Goal: Register for event/course

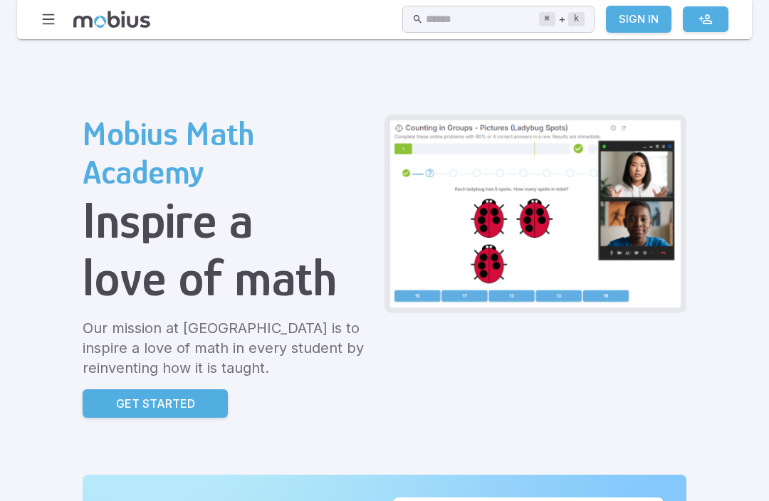
scroll to position [7, 0]
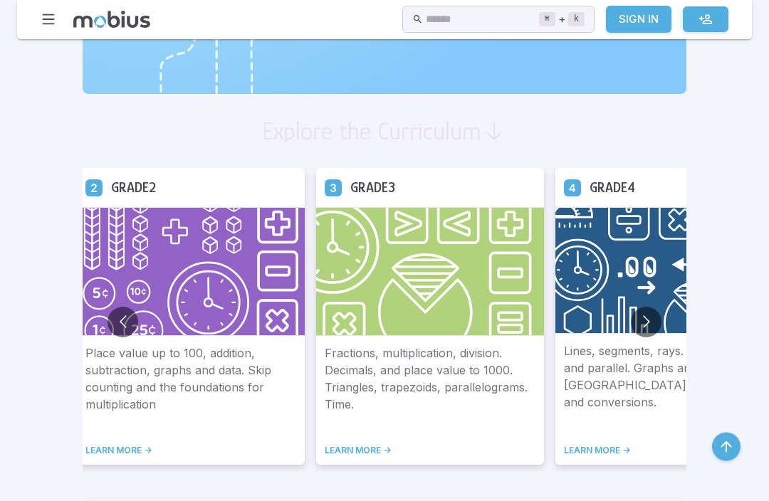
scroll to position [753, 0]
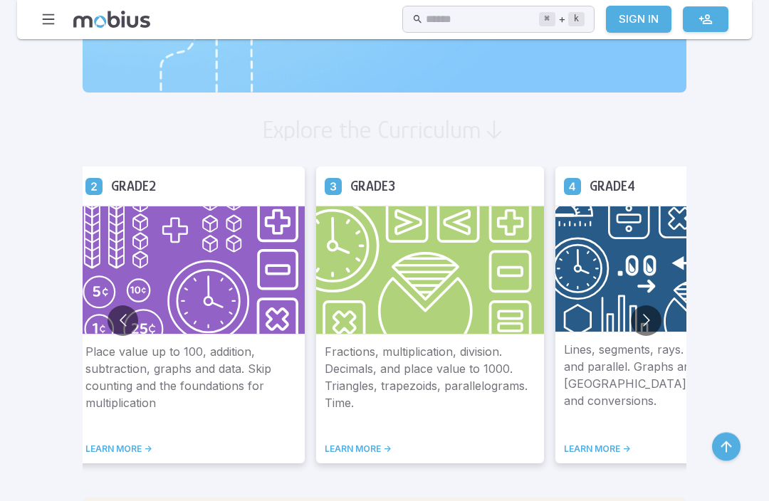
click at [86, 291] on img at bounding box center [191, 270] width 228 height 129
click at [77, 439] on div "Place value up to 100, addition, subtraction, graphs and data. Skip counting an…" at bounding box center [191, 400] width 228 height 130
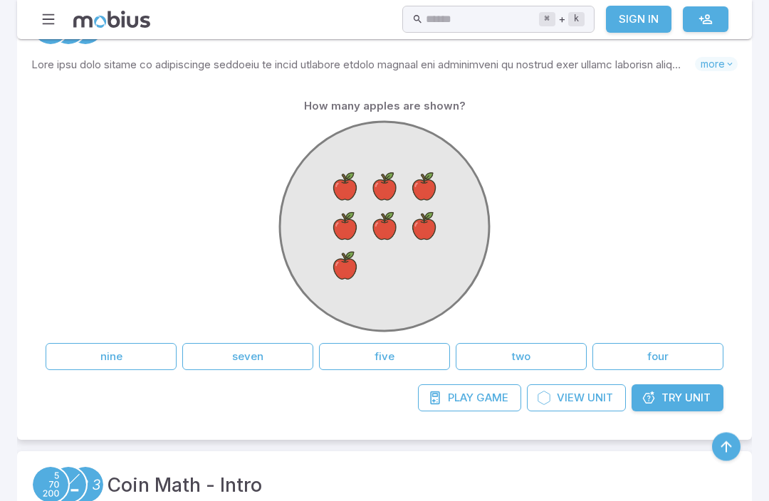
scroll to position [273, 0]
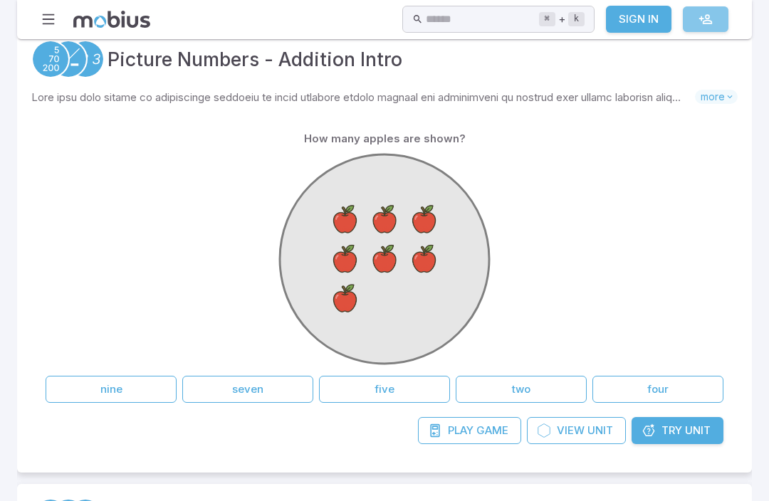
click at [705, 9] on link at bounding box center [706, 19] width 46 height 26
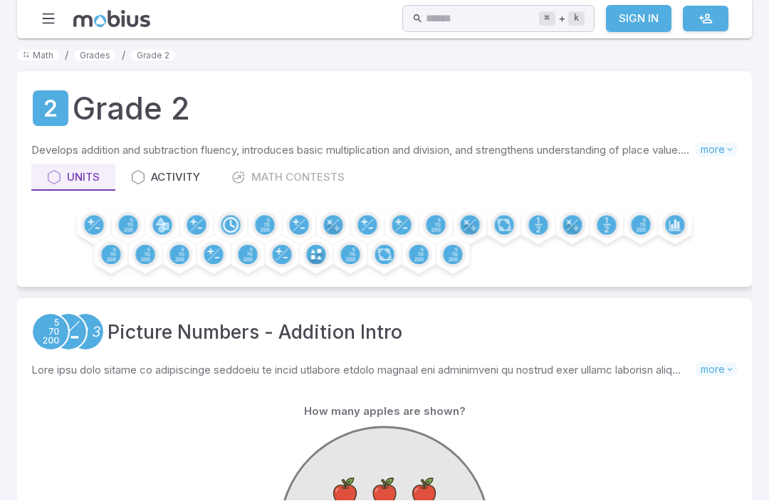
scroll to position [273, 0]
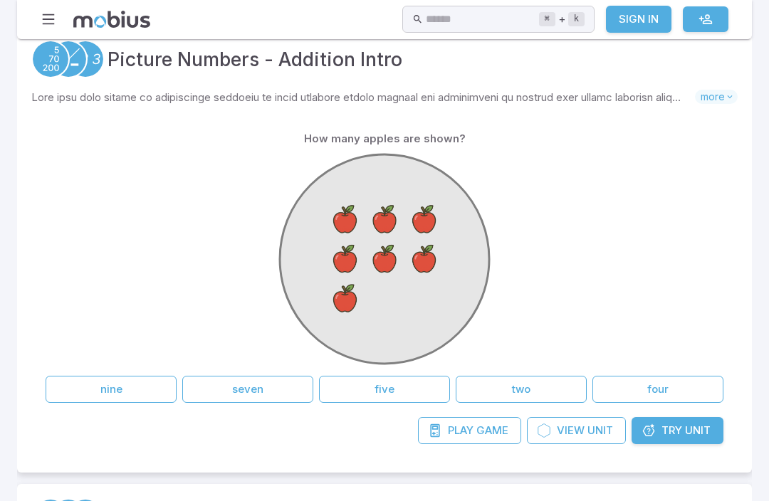
click at [371, 227] on image at bounding box center [385, 220] width 38 height 38
click at [343, 227] on image at bounding box center [345, 220] width 38 height 38
click at [393, 236] on image at bounding box center [385, 220] width 38 height 38
click at [439, 234] on image at bounding box center [424, 220] width 38 height 38
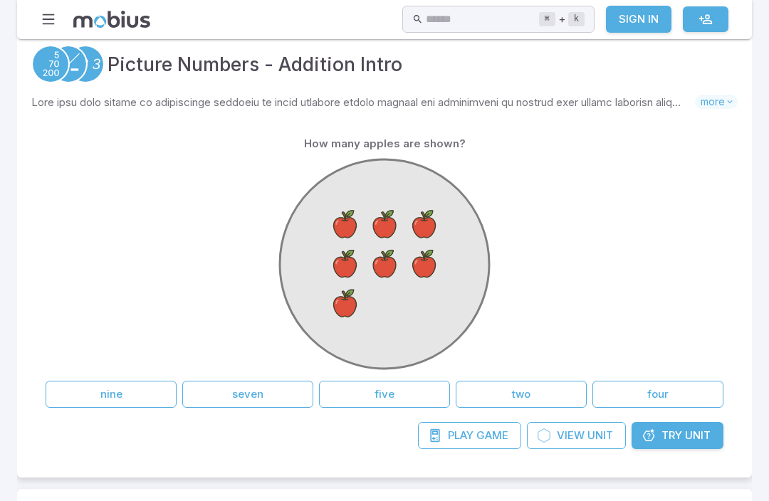
click at [399, 272] on image at bounding box center [385, 264] width 38 height 38
click at [434, 280] on image at bounding box center [424, 264] width 38 height 38
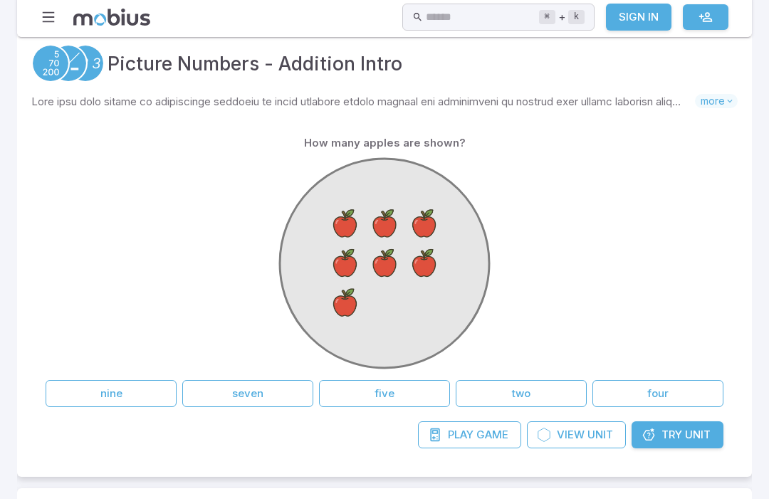
scroll to position [269, 0]
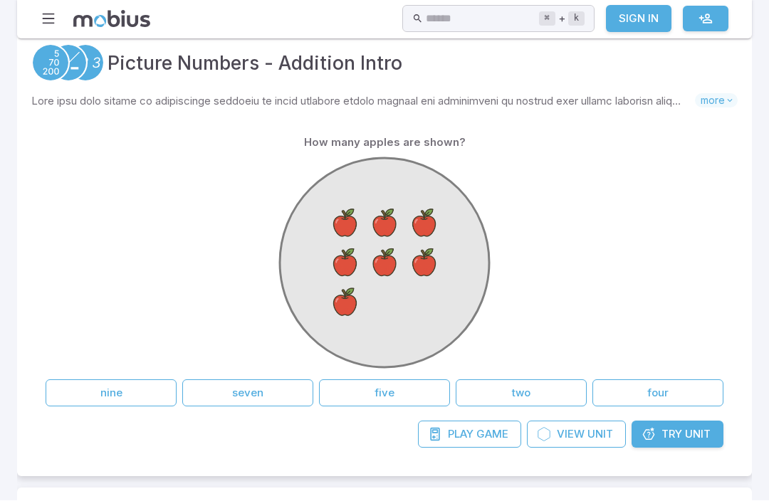
click at [68, 401] on button "nine" at bounding box center [111, 393] width 131 height 27
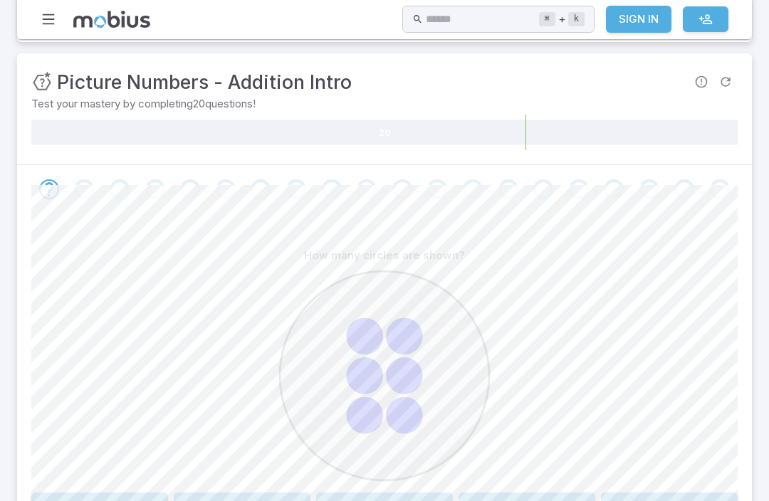
scroll to position [177, 0]
click at [226, 501] on button "3" at bounding box center [242, 507] width 137 height 27
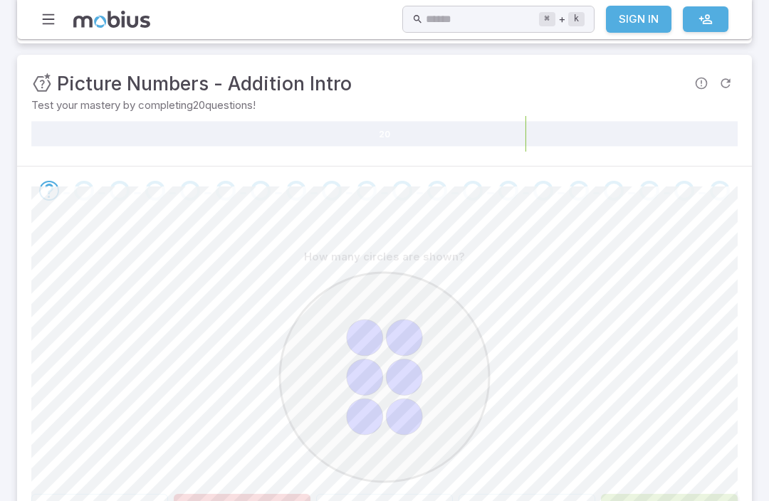
click at [641, 501] on button "6" at bounding box center [669, 507] width 137 height 27
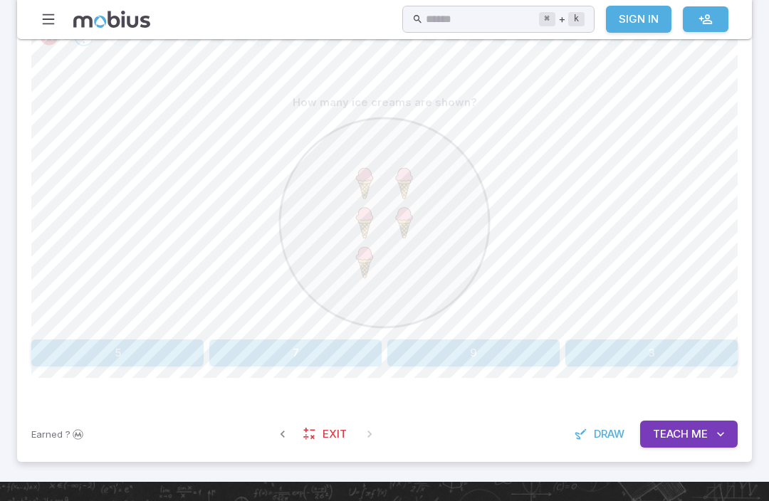
scroll to position [331, 0]
click at [600, 436] on span "Draw" at bounding box center [609, 434] width 31 height 16
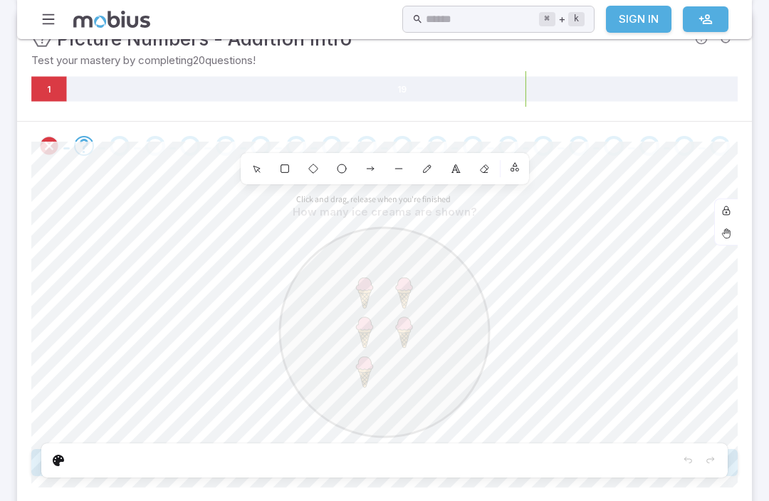
scroll to position [221, 0]
click at [488, 178] on div "0" at bounding box center [484, 169] width 26 height 26
click at [436, 172] on div "7" at bounding box center [427, 169] width 26 height 26
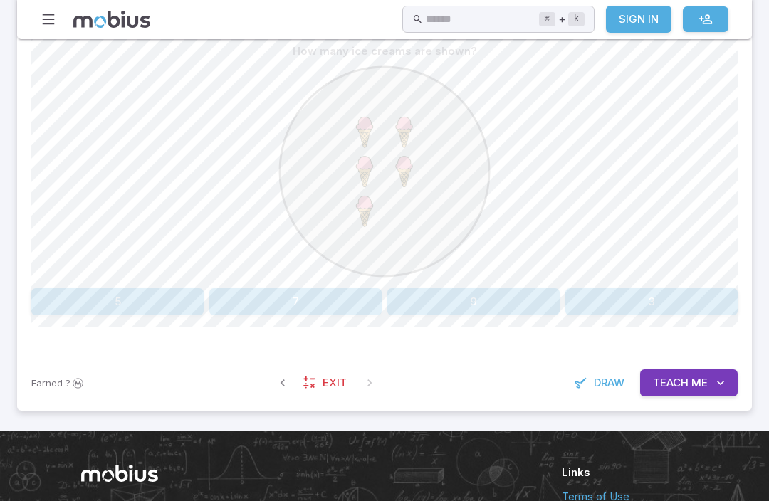
scroll to position [387, 0]
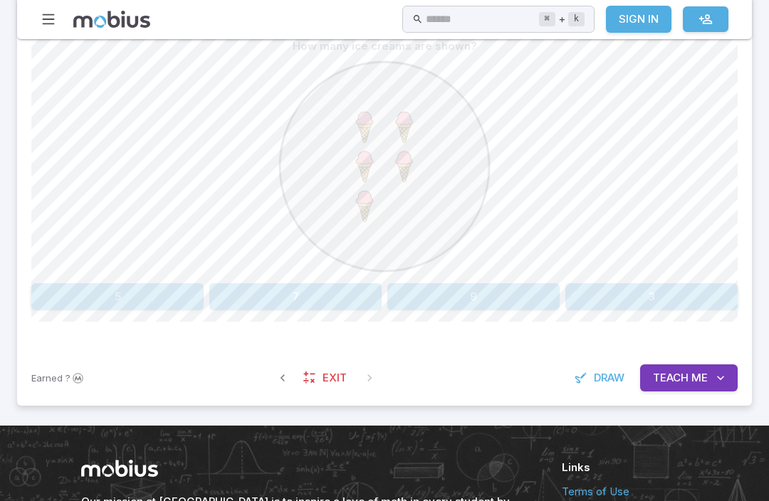
click at [267, 308] on button "7" at bounding box center [295, 296] width 172 height 27
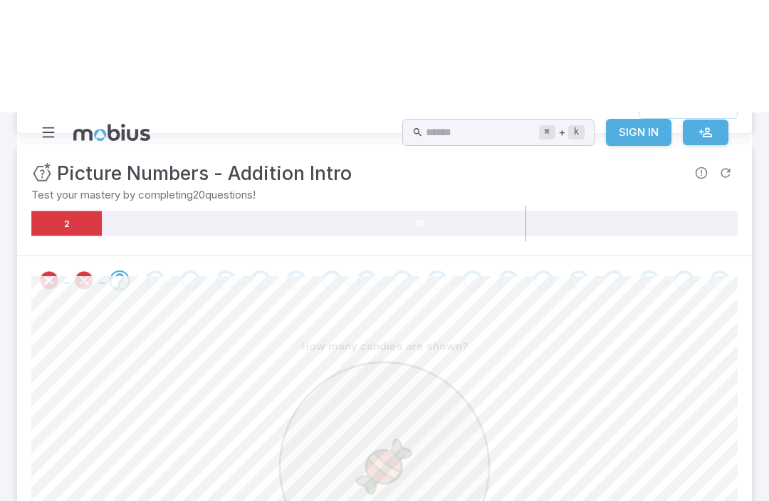
scroll to position [0, 0]
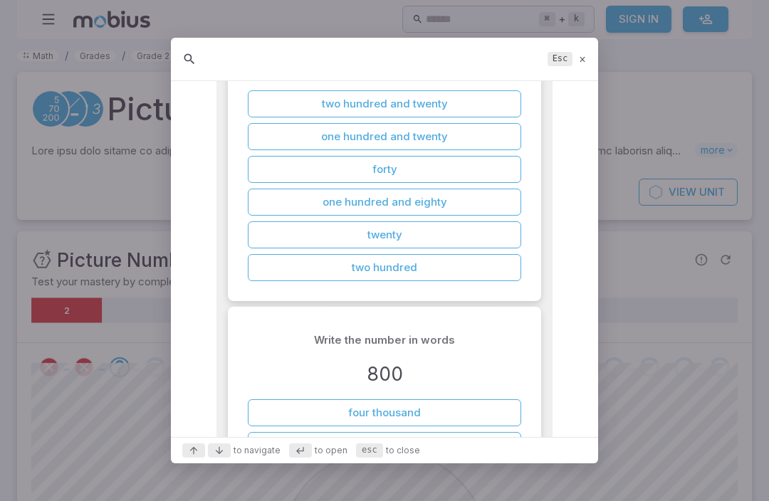
scroll to position [241, 0]
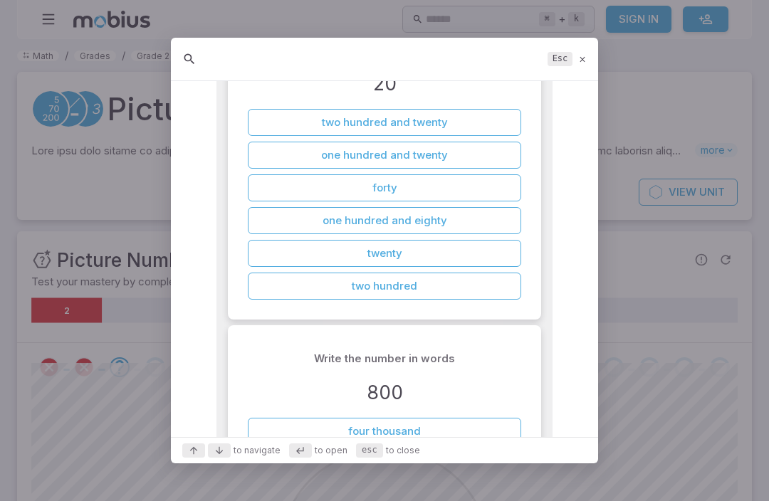
click at [323, 120] on button "two hundred and twenty" at bounding box center [384, 122] width 273 height 27
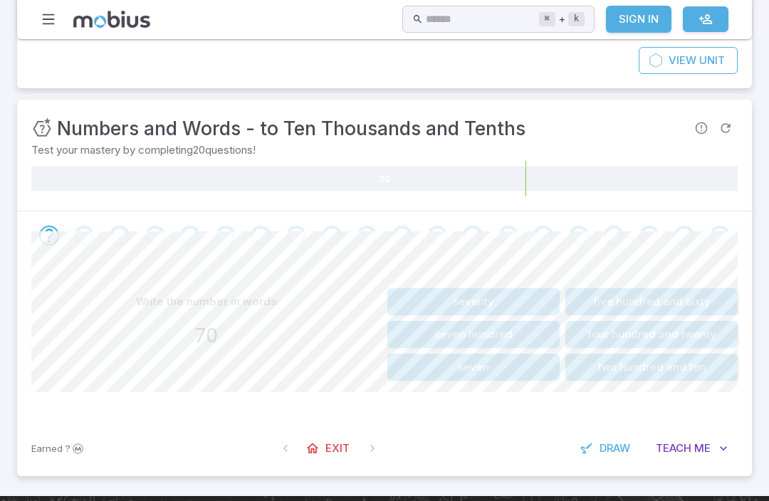
scroll to position [156, 0]
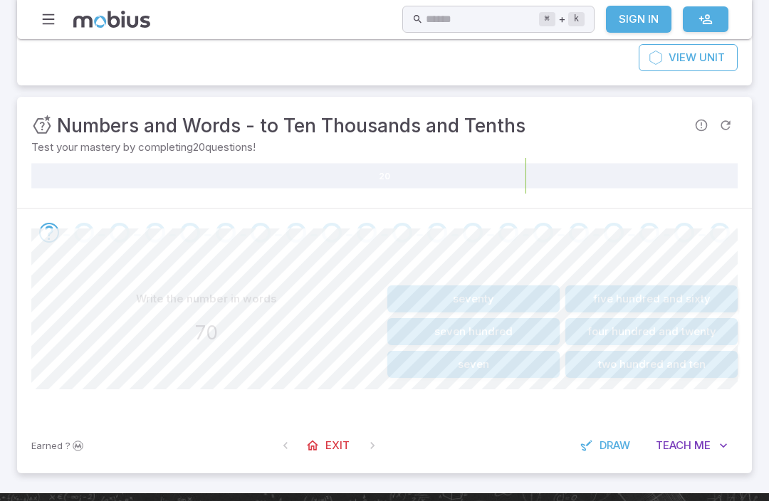
click at [51, 6] on button "button" at bounding box center [48, 19] width 27 height 27
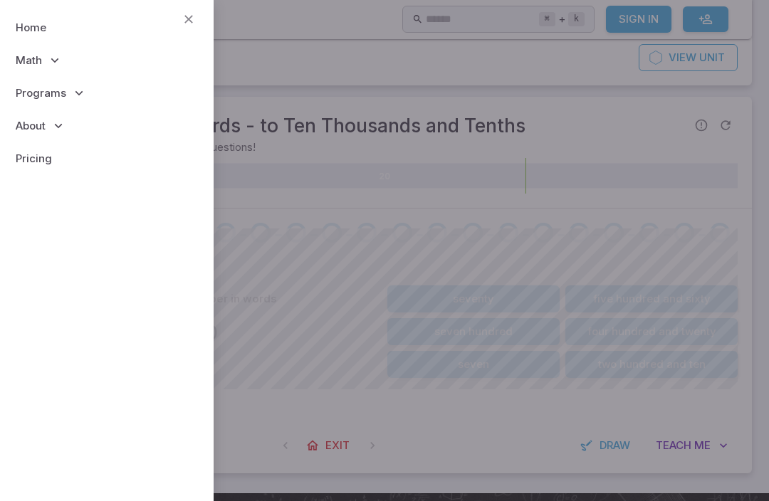
click at [287, 60] on div at bounding box center [384, 250] width 769 height 501
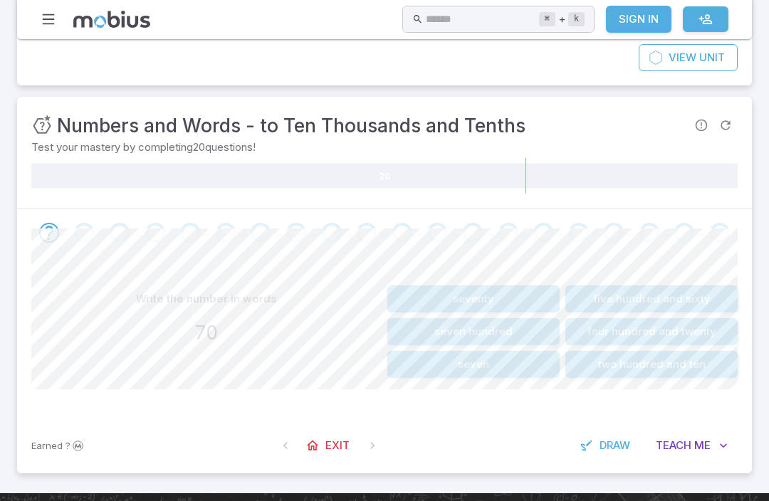
click at [593, 329] on button "four hundred and twenty" at bounding box center [651, 331] width 172 height 27
click at [375, 451] on span at bounding box center [373, 446] width 26 height 26
click at [48, 19] on icon "button" at bounding box center [49, 19] width 16 height 16
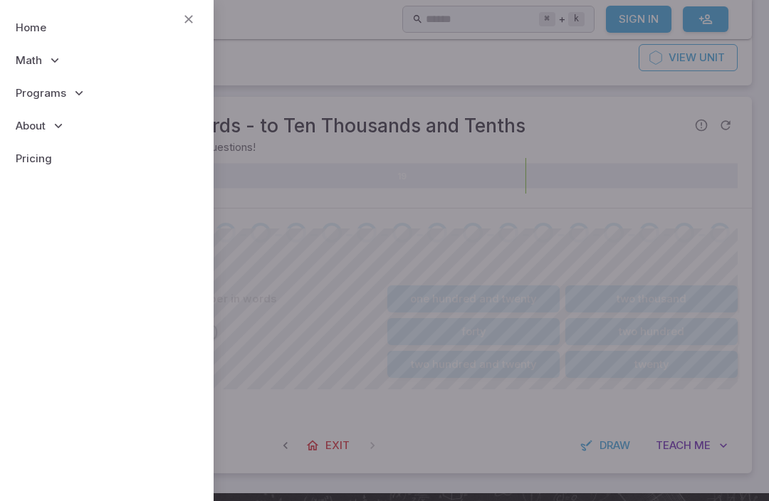
click at [32, 93] on span "Programs" at bounding box center [41, 93] width 51 height 16
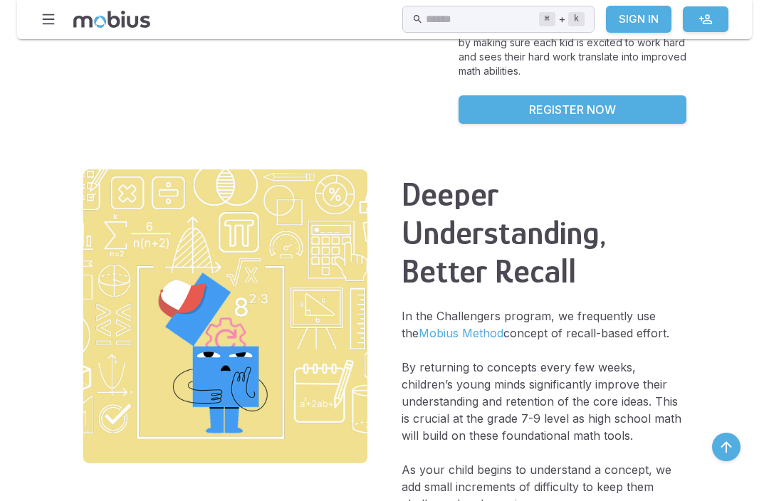
scroll to position [1084, 0]
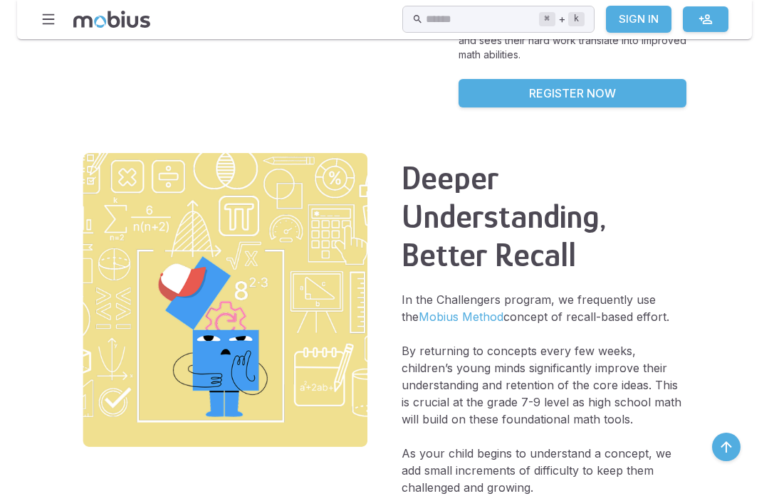
click at [459, 100] on link "Register Now" at bounding box center [573, 93] width 228 height 28
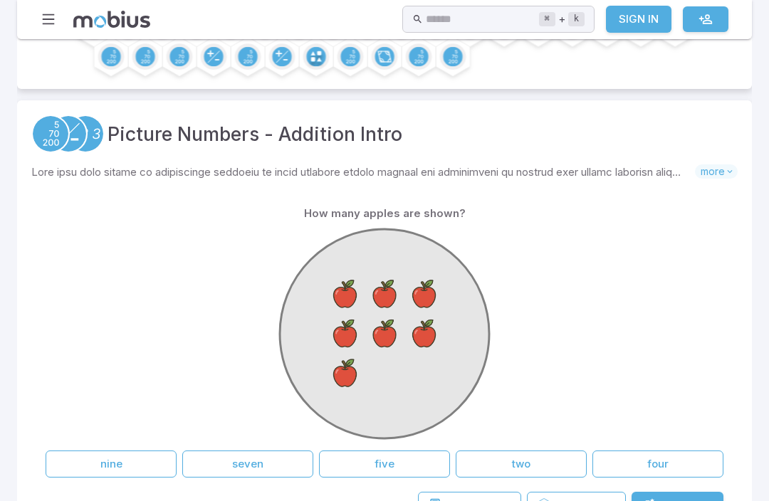
scroll to position [199, 0]
click at [307, 53] on div at bounding box center [384, 42] width 706 height 65
